Goal: Check status: Check status

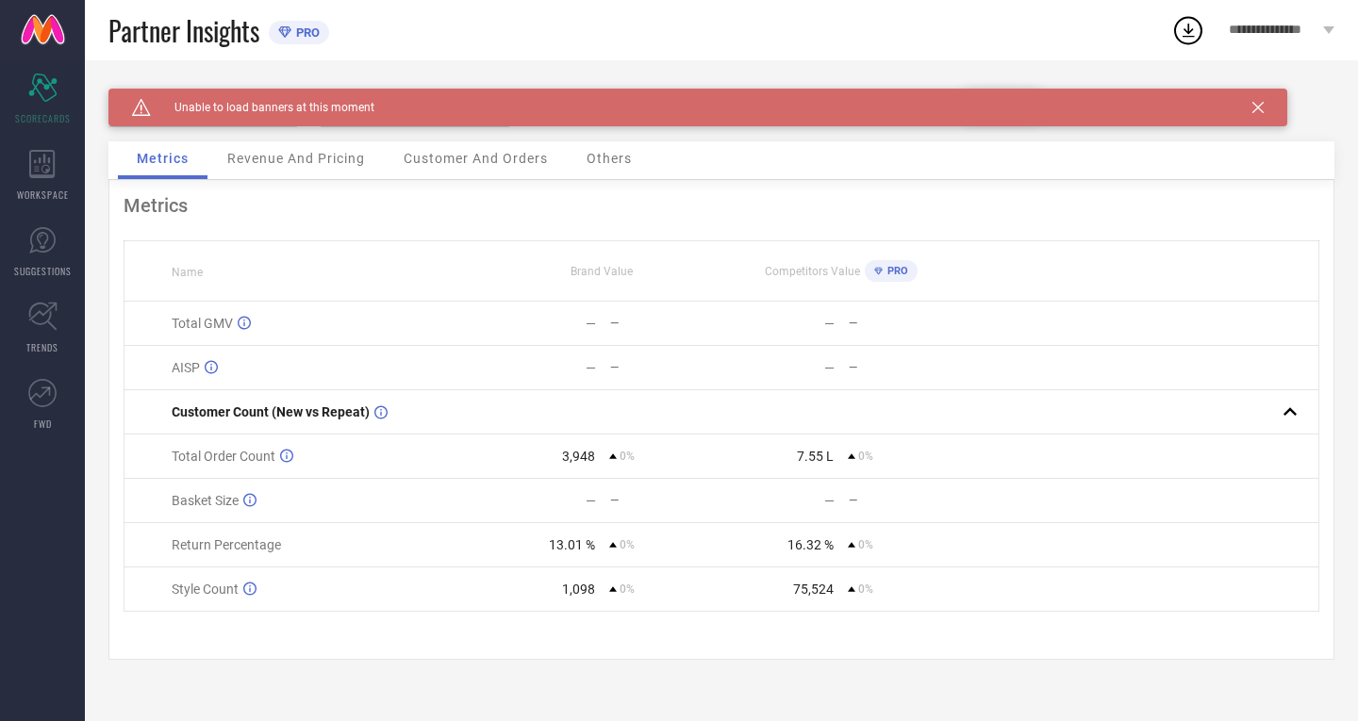
click at [1320, 33] on div "**********" at bounding box center [1281, 30] width 153 height 60
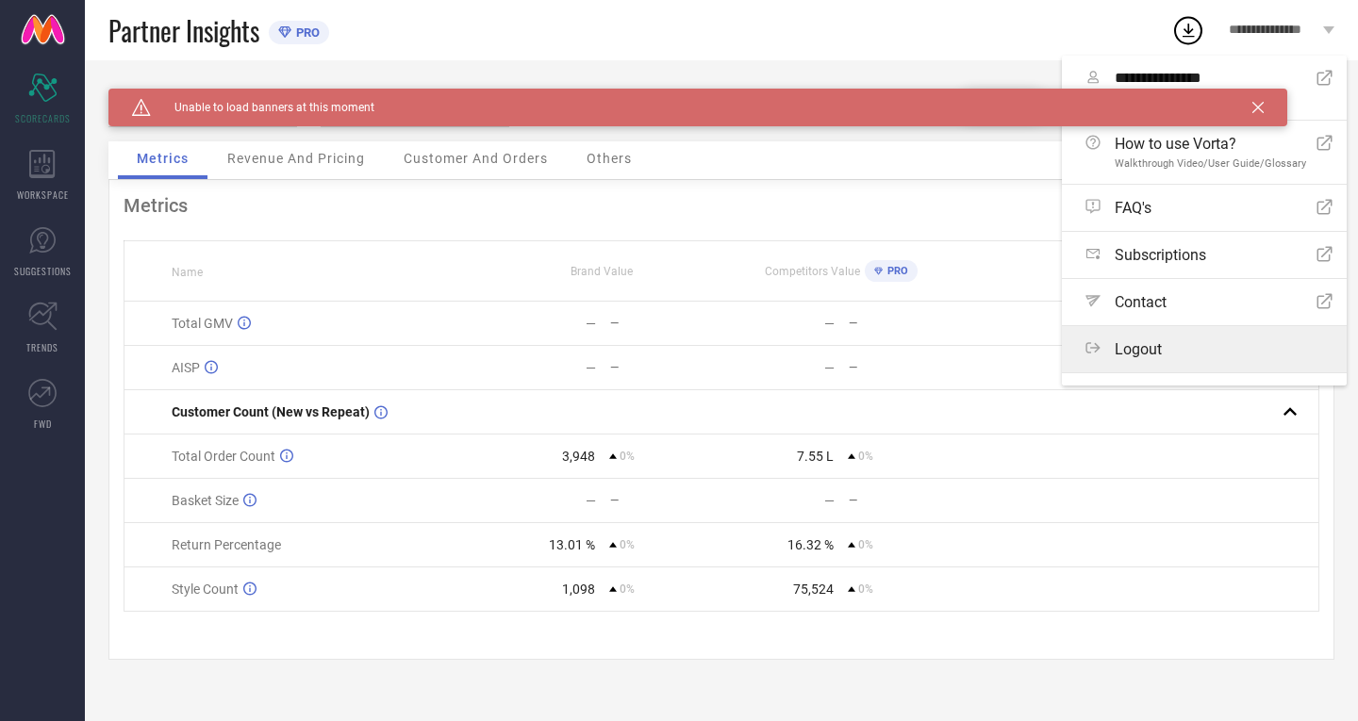
click at [1115, 360] on label "Logout" at bounding box center [1203, 349] width 285 height 46
click at [0, 0] on button "Logout" at bounding box center [0, 0] width 0 height 0
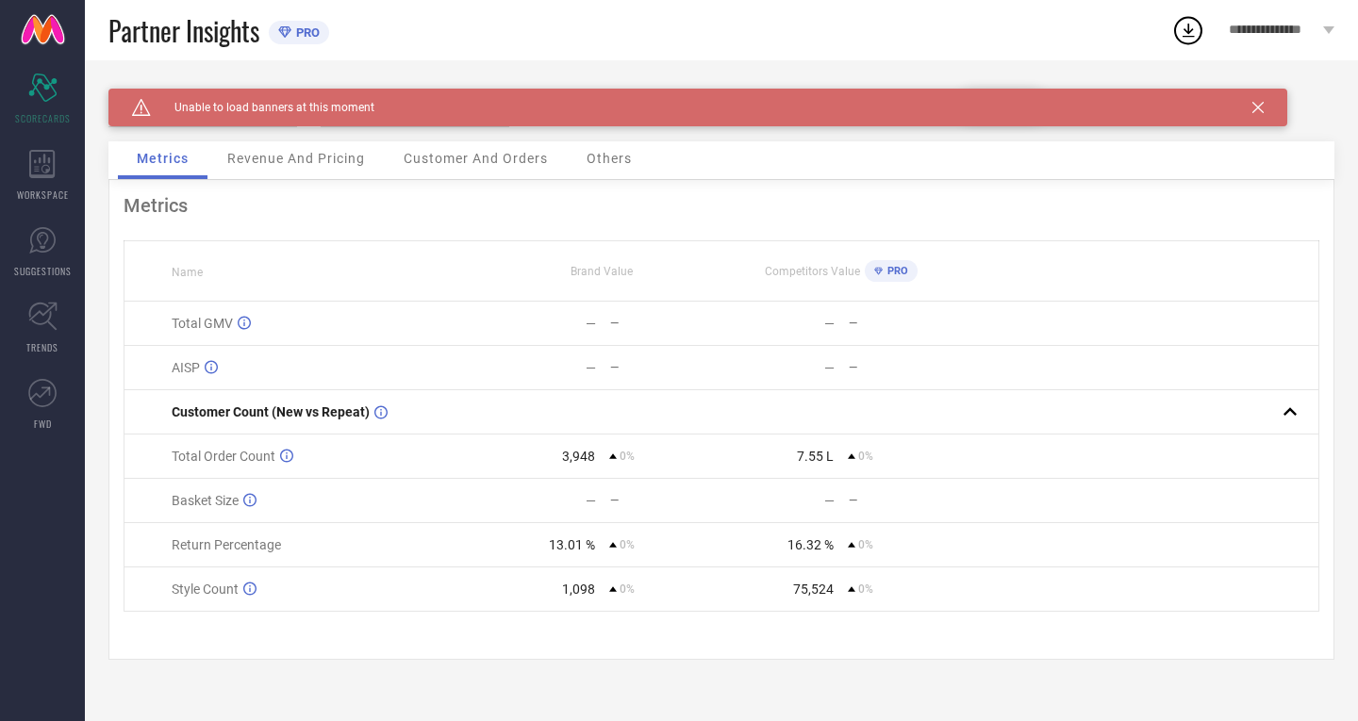
click at [295, 161] on span "Revenue And Pricing" at bounding box center [296, 158] width 138 height 15
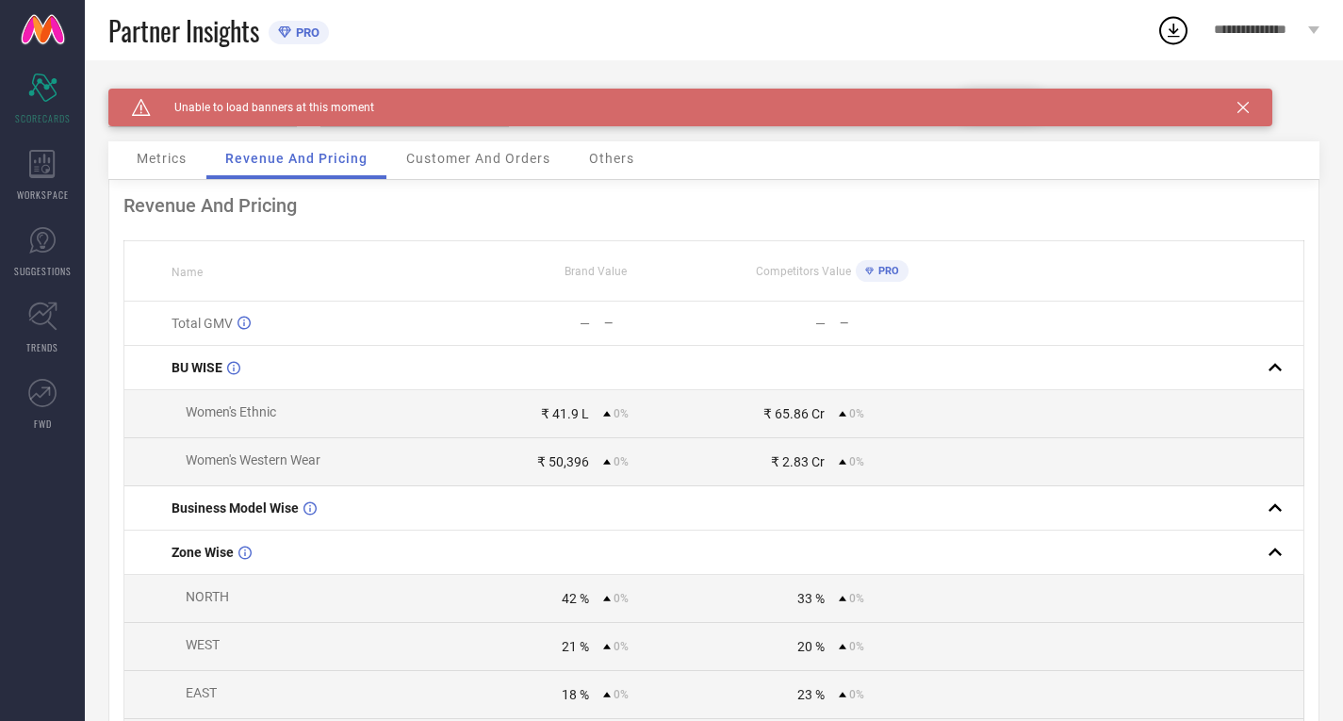
click at [174, 155] on span "Metrics" at bounding box center [162, 158] width 50 height 15
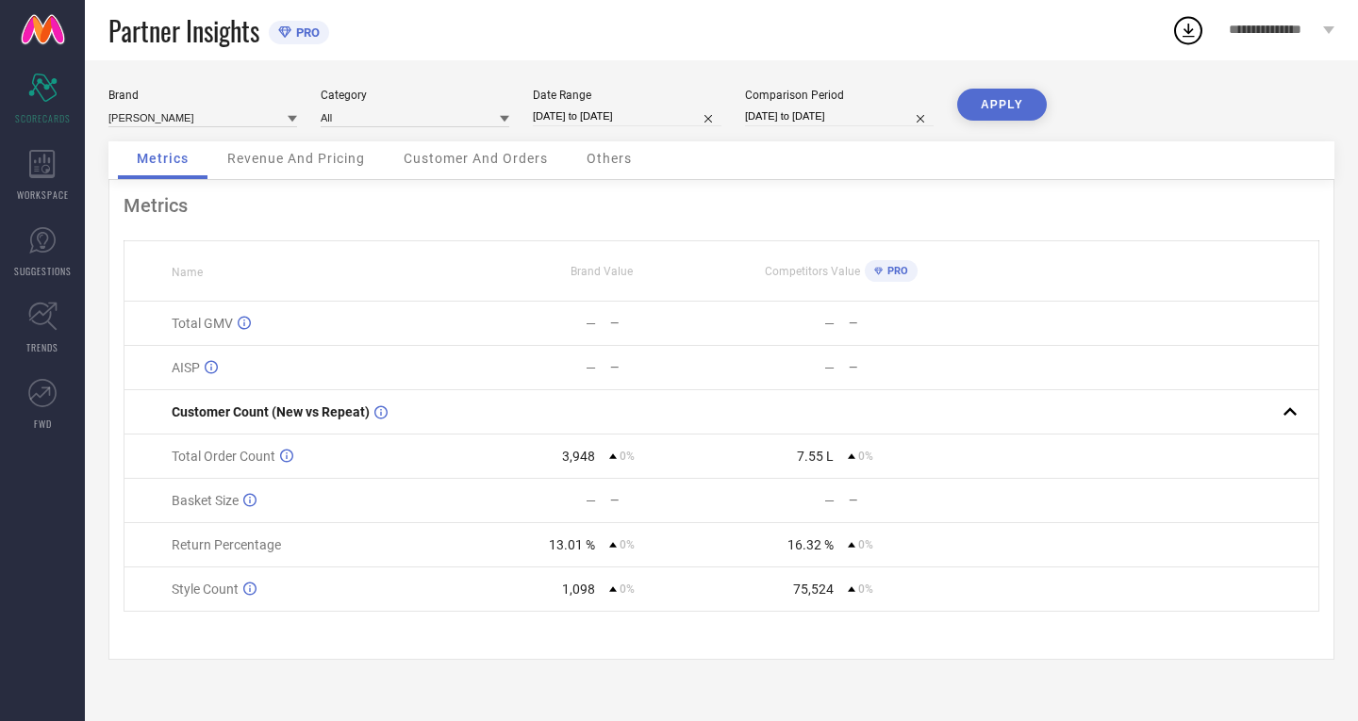
click at [616, 112] on input "[DATE] to [DATE]" at bounding box center [627, 117] width 189 height 20
select select "8"
select select "2025"
select select "9"
select select "2025"
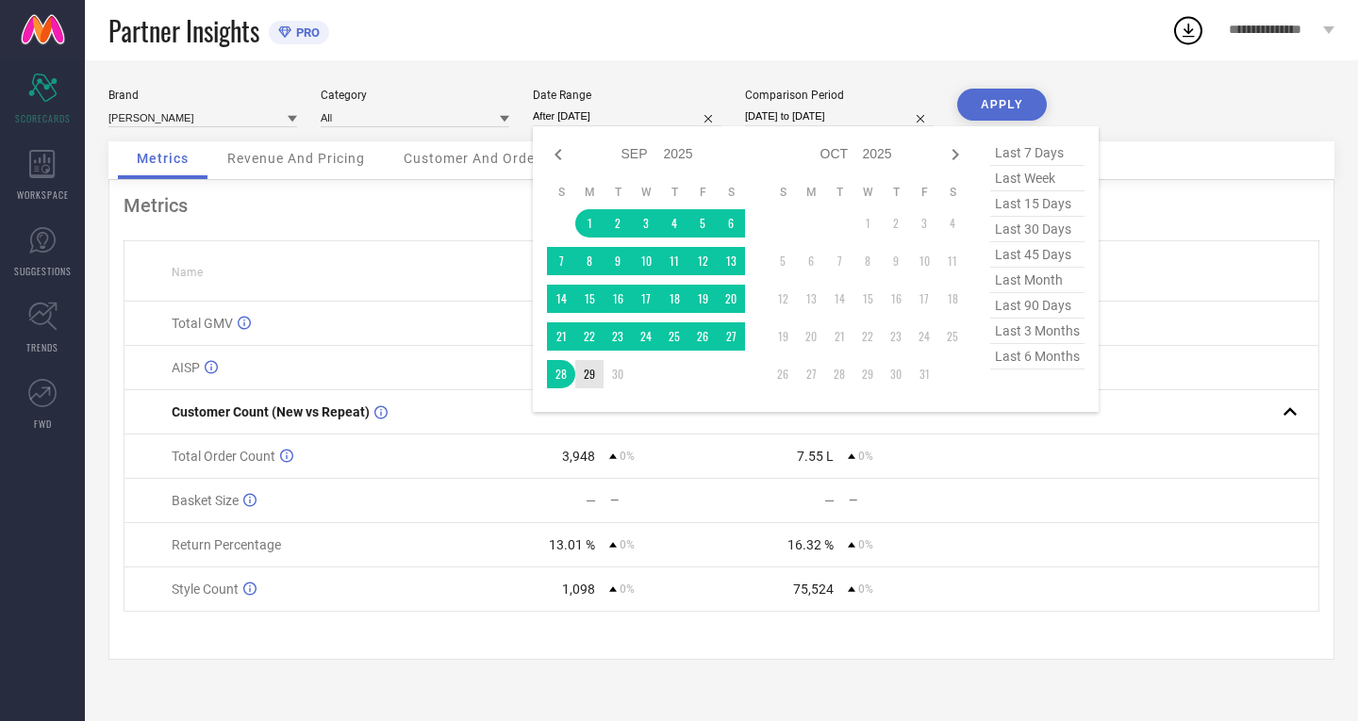
click at [594, 375] on td "29" at bounding box center [589, 374] width 28 height 28
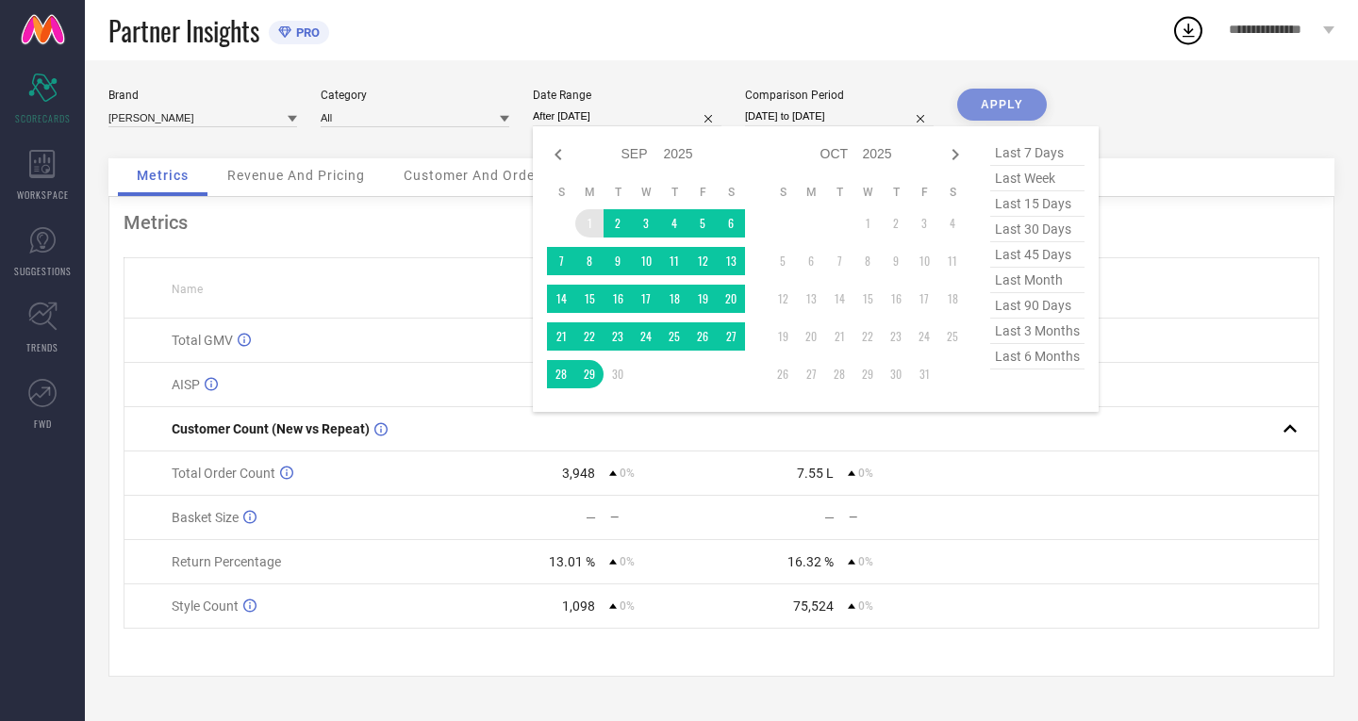
type input "[DATE] to [DATE]"
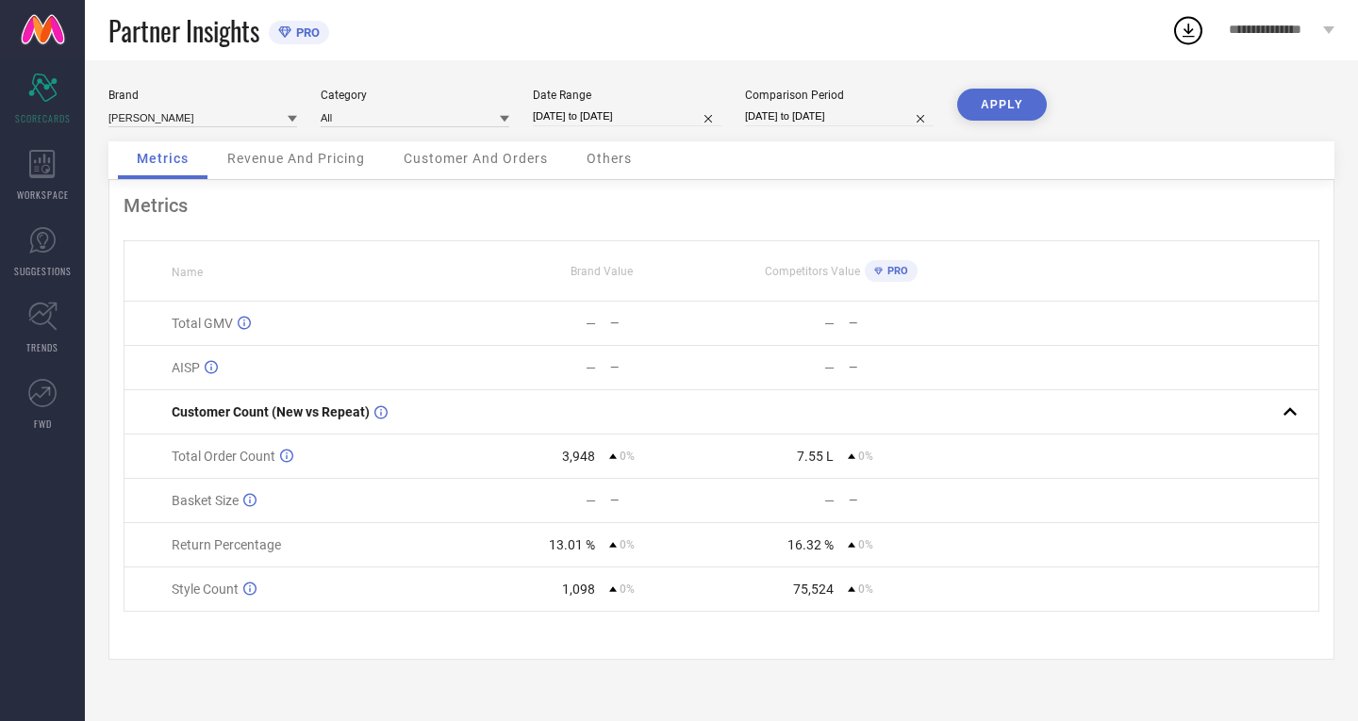
click at [567, 123] on input "[DATE] to [DATE]" at bounding box center [627, 117] width 189 height 20
select select "8"
select select "2025"
select select "9"
select select "2025"
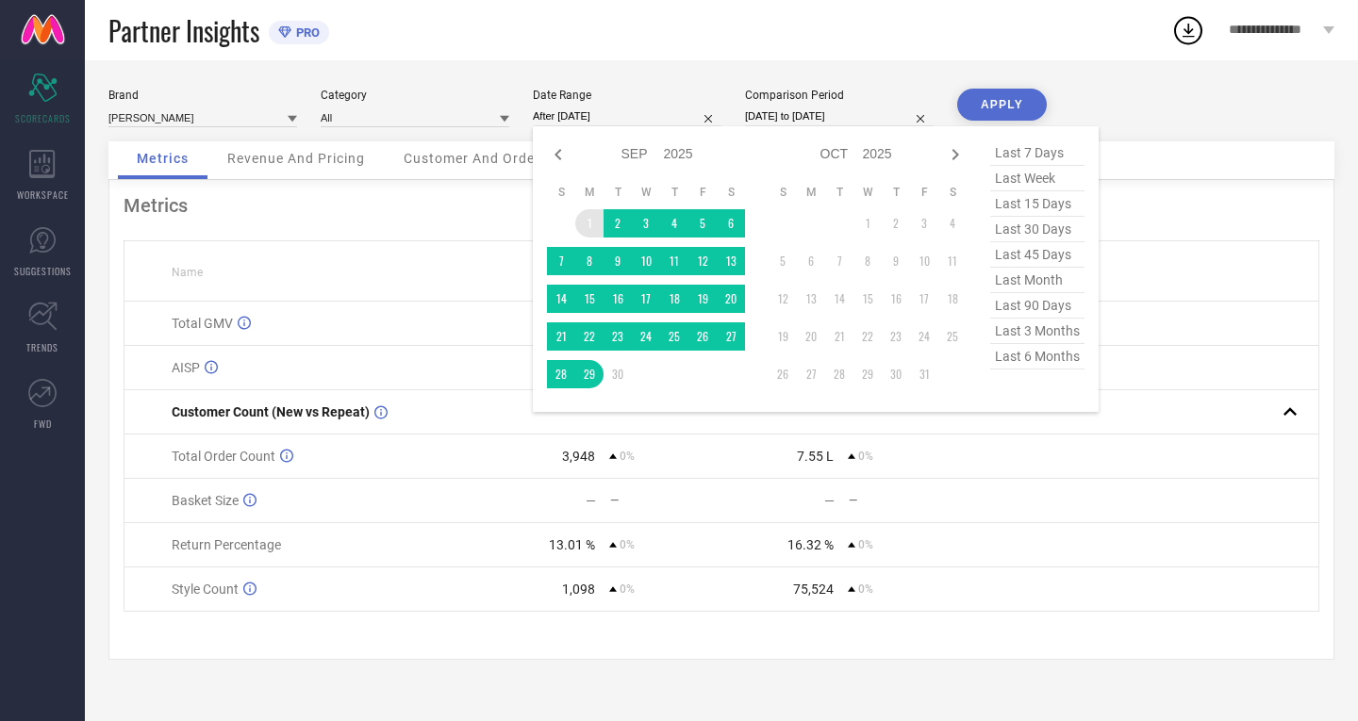
click at [580, 216] on td "1" at bounding box center [589, 223] width 28 height 28
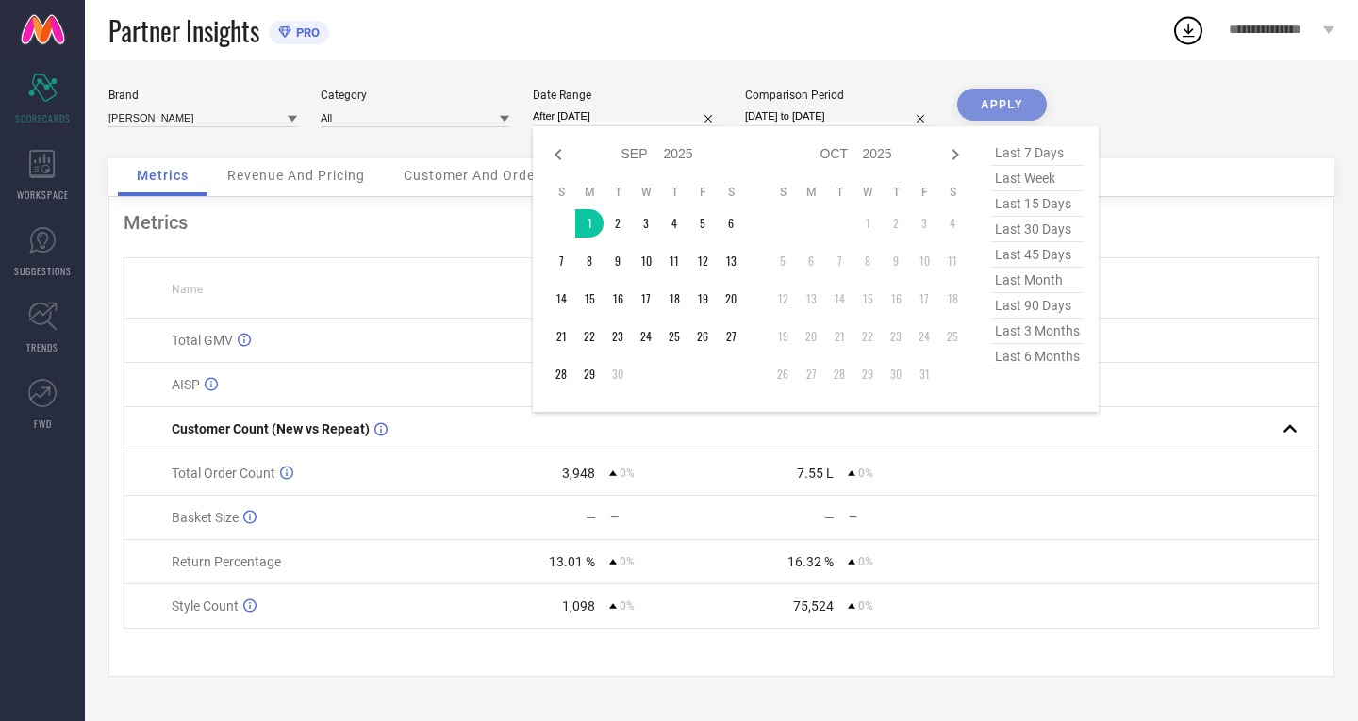
type input "[DATE] to [DATE]"
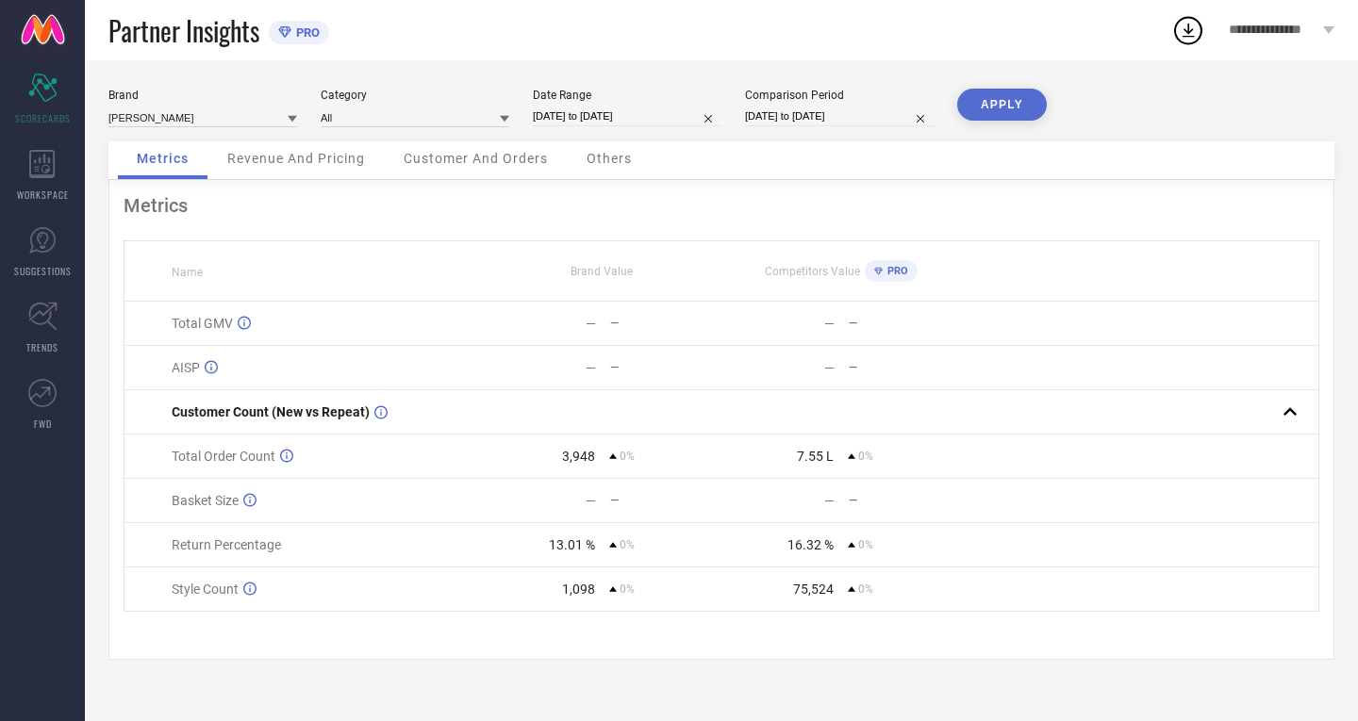
drag, startPoint x: 589, startPoint y: 373, endPoint x: 620, endPoint y: 360, distance: 33.8
click at [769, 116] on input "[DATE] to [DATE]" at bounding box center [839, 117] width 189 height 20
select select "8"
select select "2025"
select select "9"
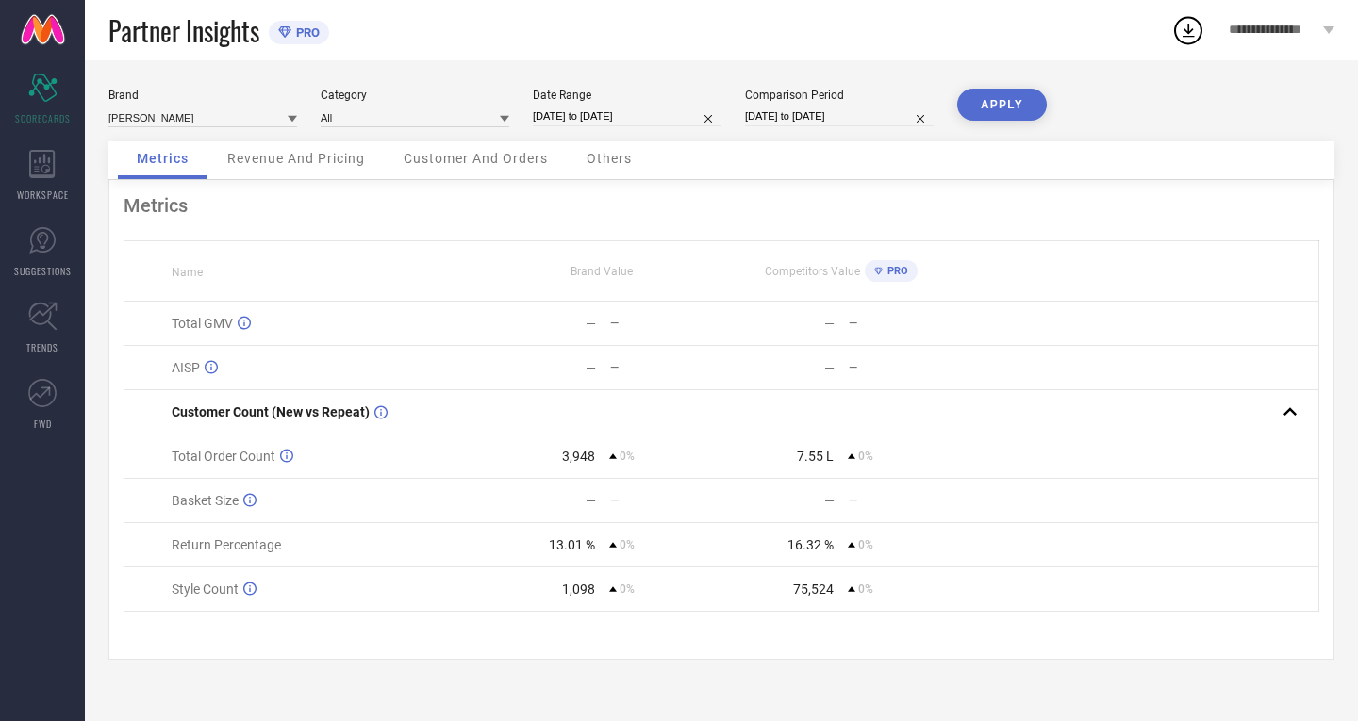
select select "2025"
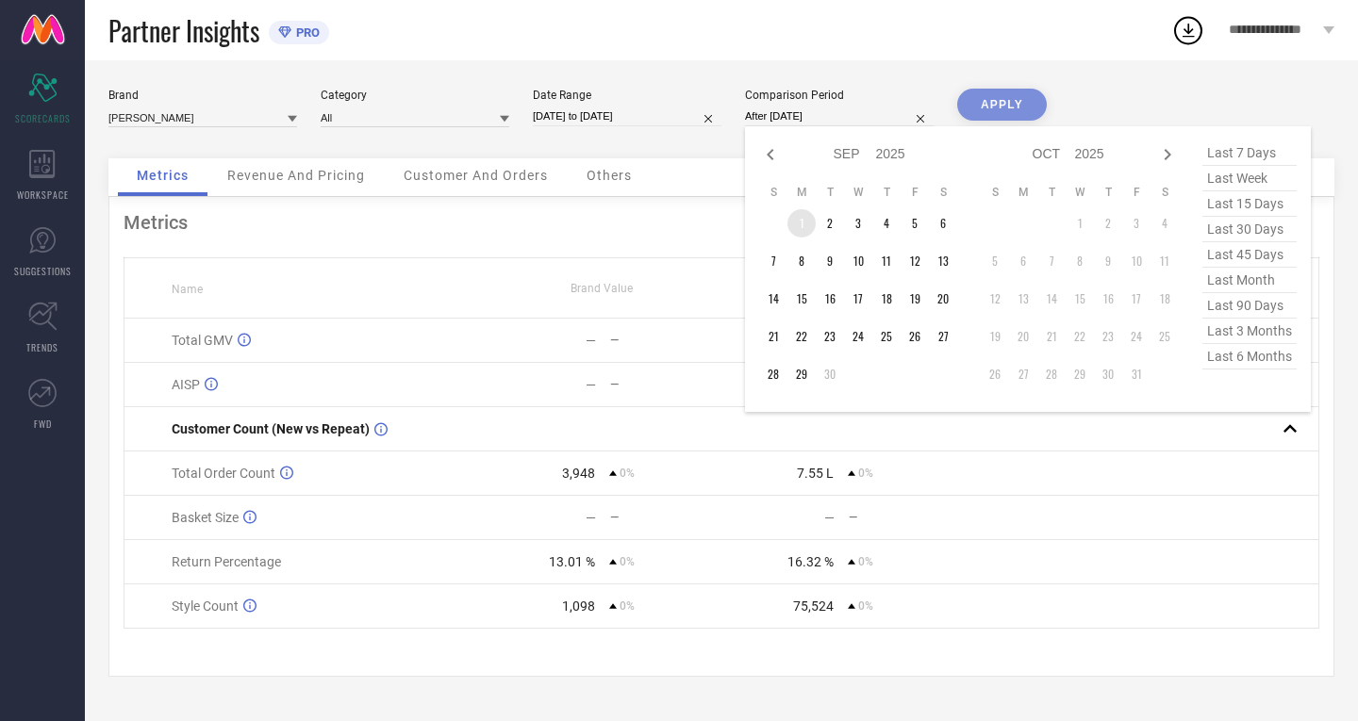
click at [800, 222] on td "1" at bounding box center [801, 223] width 28 height 28
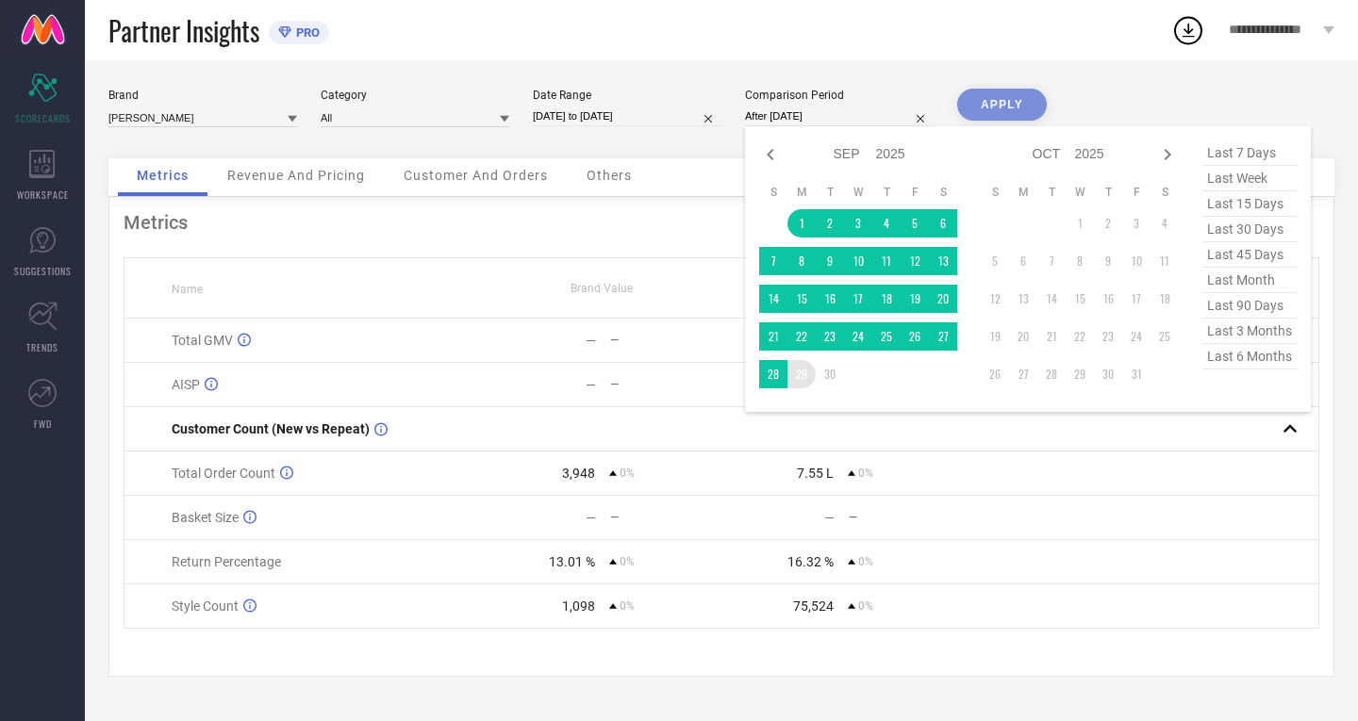
type input "[DATE] to [DATE]"
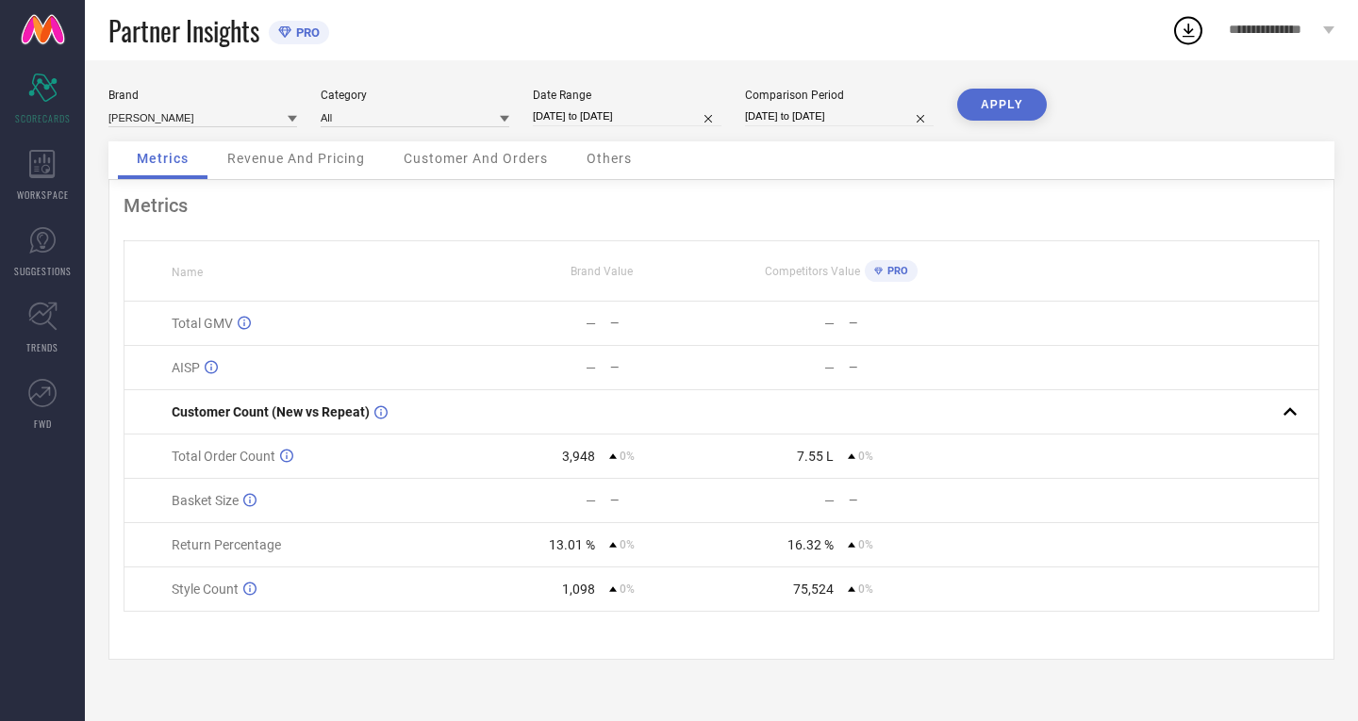
click at [984, 109] on button "APPLY" at bounding box center [1002, 105] width 90 height 32
